Goal: Task Accomplishment & Management: Use online tool/utility

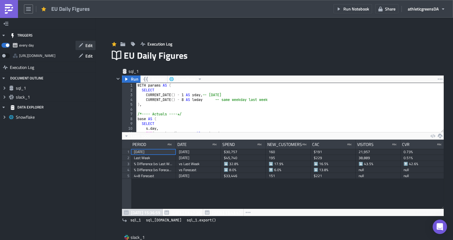
scroll to position [1352, 0]
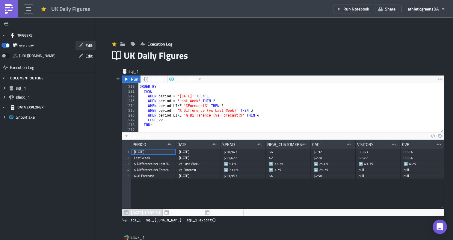
scroll to position [0, 3]
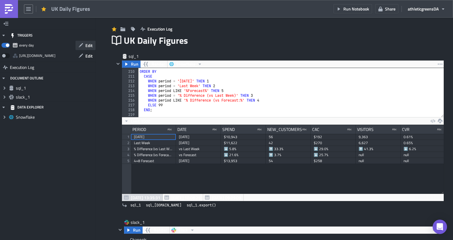
click at [88, 45] on span "Edit" at bounding box center [88, 45] width 7 height 6
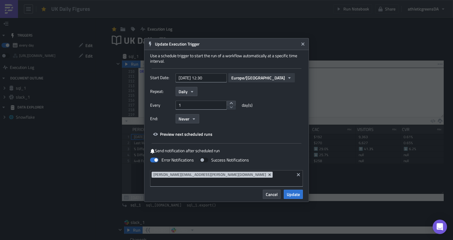
click at [246, 85] on div "Start Date: [DATE] 12:30 [GEOGRAPHIC_DATA]/[GEOGRAPHIC_DATA]" at bounding box center [226, 80] width 153 height 14
click at [247, 81] on span "Europe/[GEOGRAPHIC_DATA]" at bounding box center [258, 78] width 54 height 6
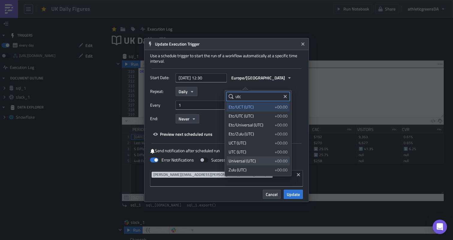
type input "utc"
click at [250, 162] on div "Universal (UTC)" at bounding box center [251, 161] width 44 height 6
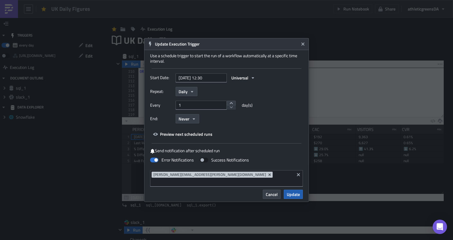
click at [291, 191] on span "Update" at bounding box center [293, 194] width 13 height 6
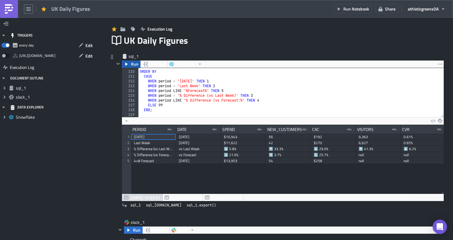
click at [134, 66] on span "Run" at bounding box center [134, 64] width 7 height 7
